Goal: Task Accomplishment & Management: Use online tool/utility

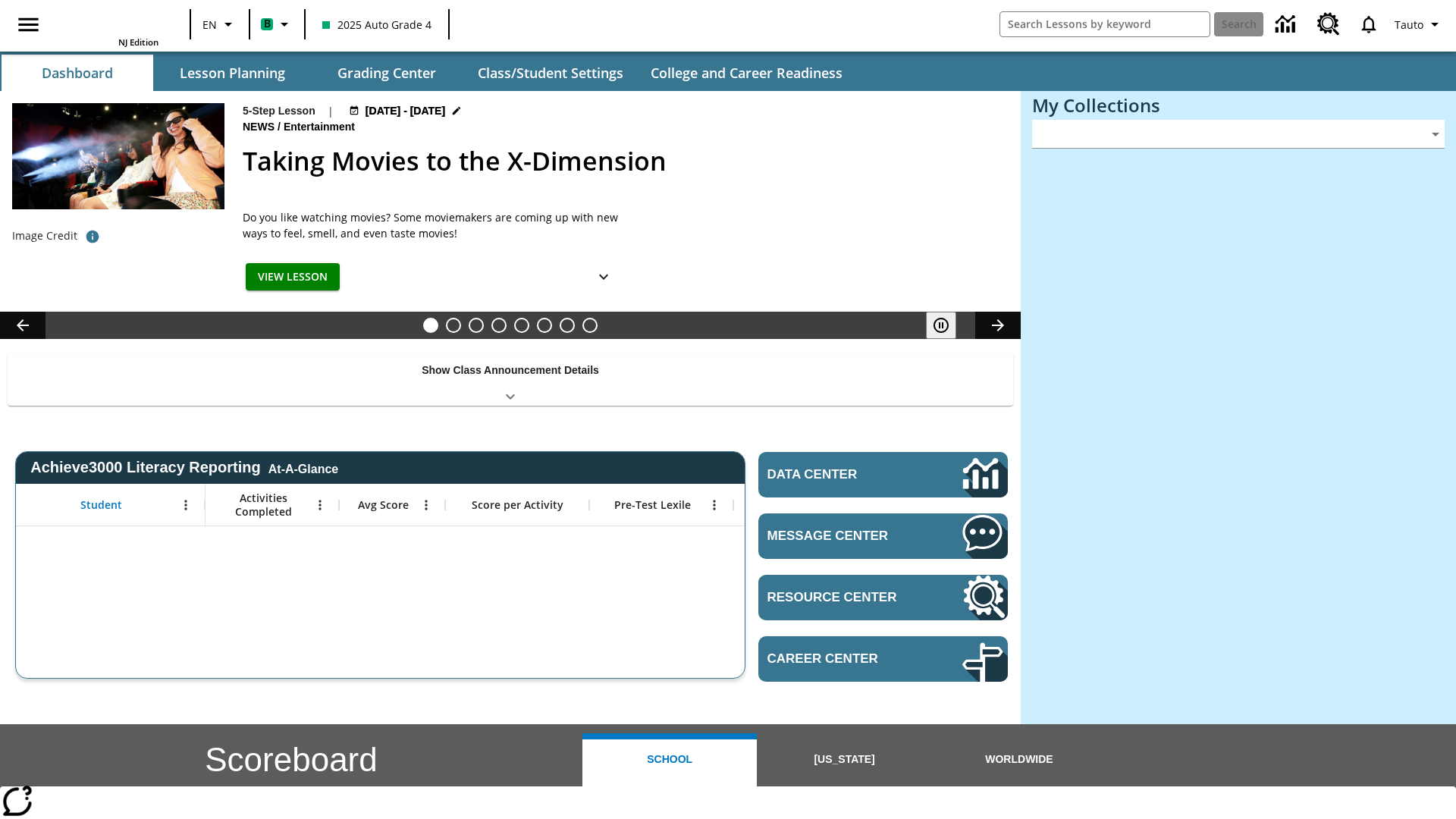
type input "-1"
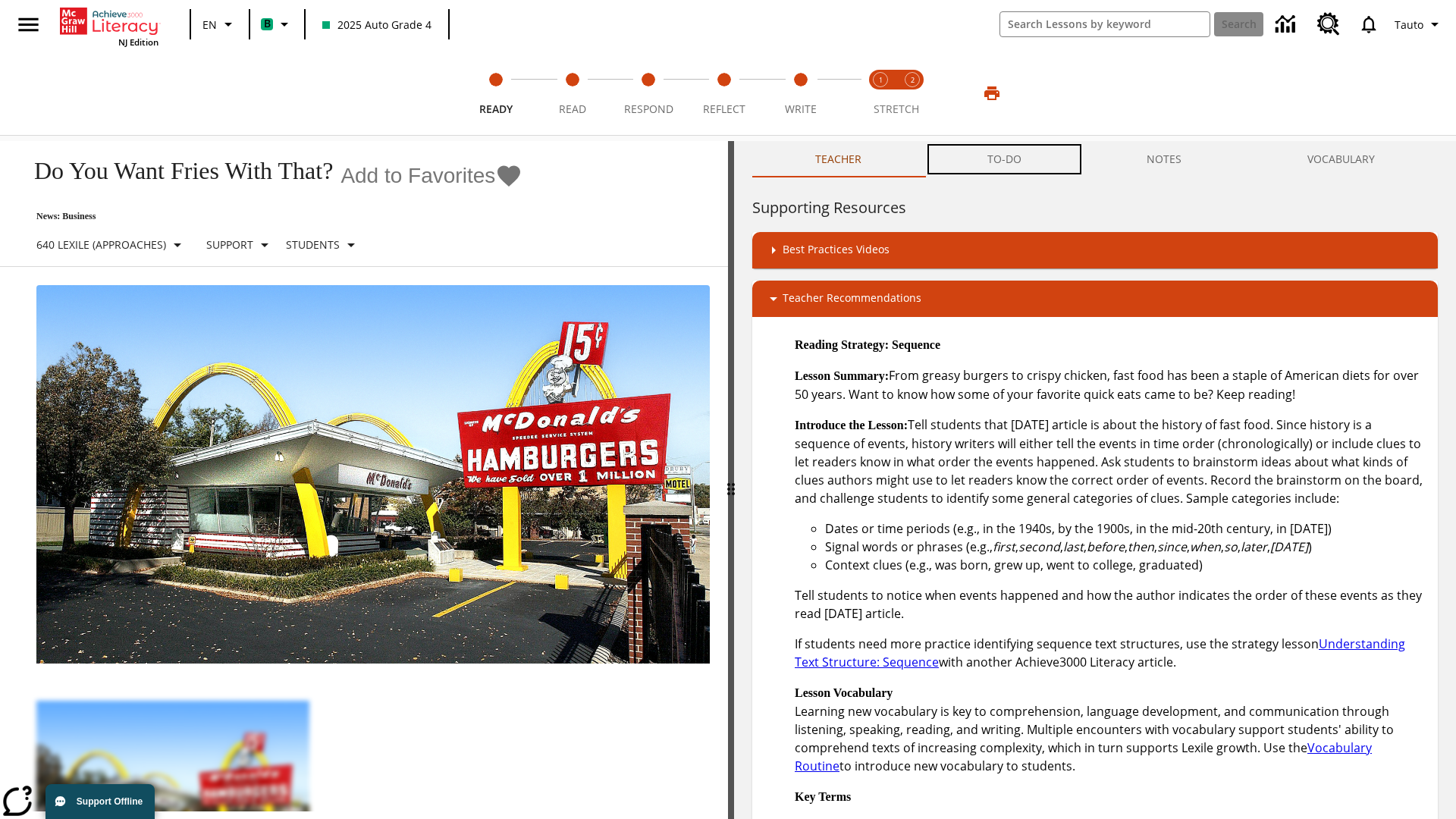
click at [1005, 159] on button "TO-DO" at bounding box center [1004, 159] width 160 height 36
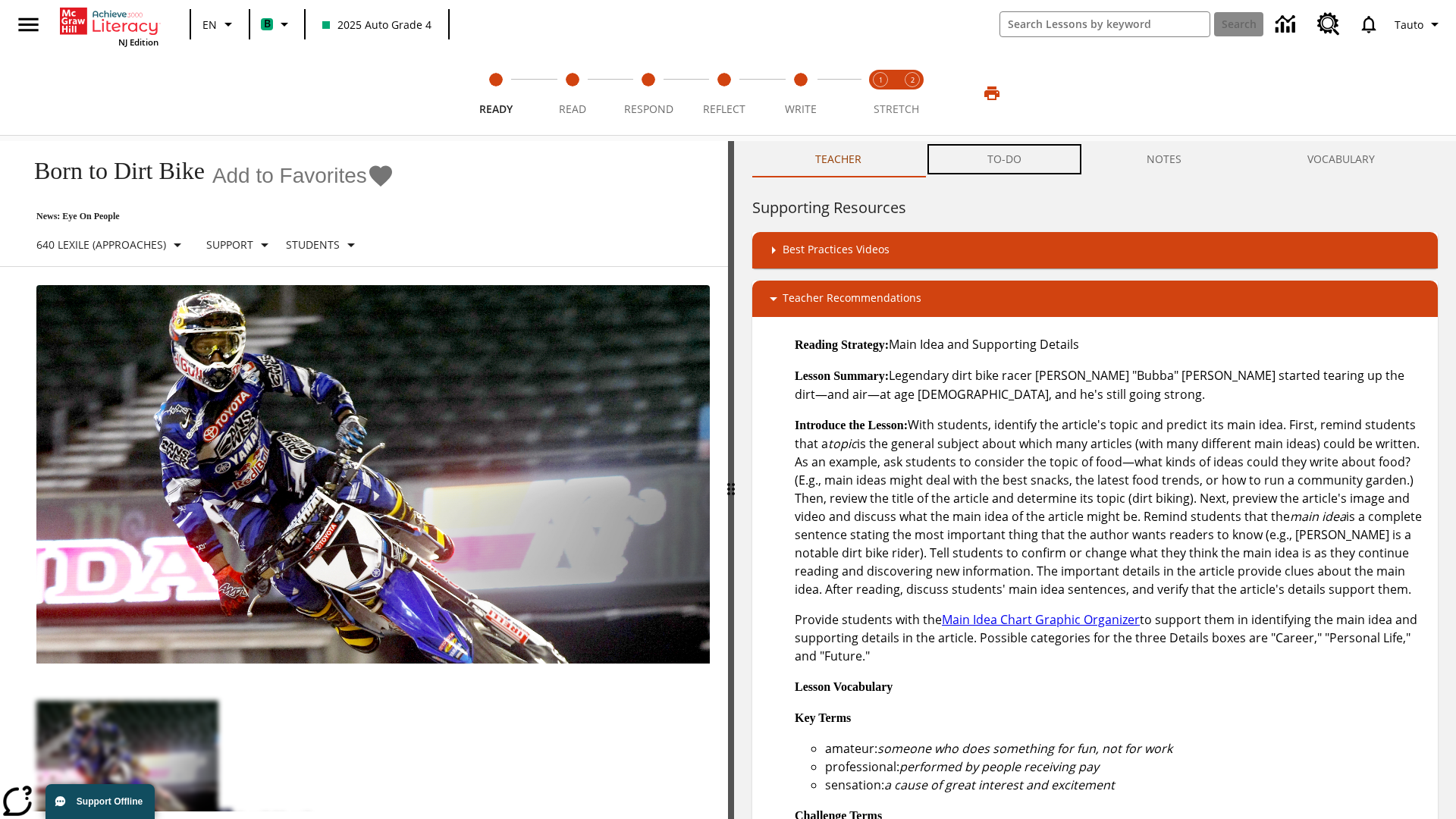
click at [1005, 159] on button "TO-DO" at bounding box center [1004, 159] width 160 height 36
